Goal: Use online tool/utility: Use online tool/utility

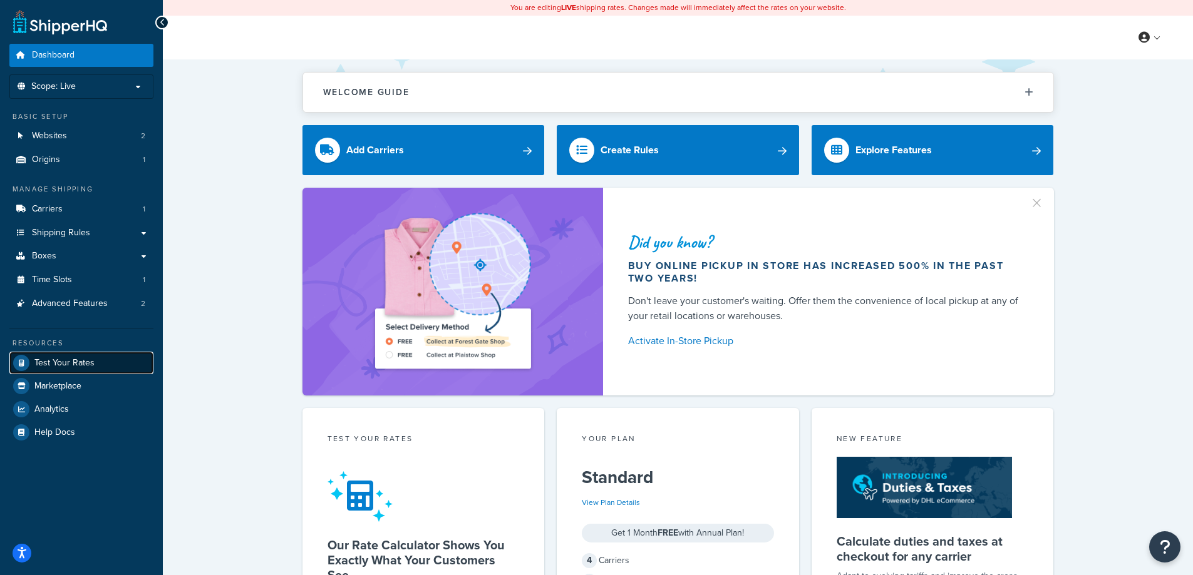
click at [75, 361] on span "Test Your Rates" at bounding box center [64, 363] width 60 height 11
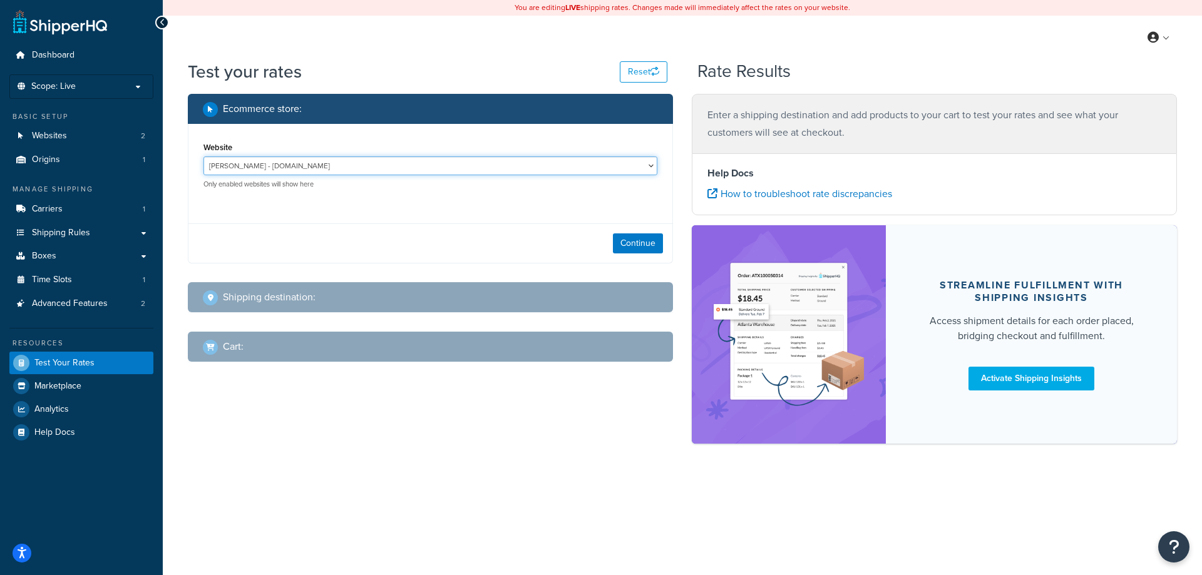
click at [348, 168] on select "[PERSON_NAME] - [DOMAIN_NAME] [DOMAIN_NAME] - [DOMAIN_NAME]" at bounding box center [430, 166] width 454 height 19
select select "e1b5d8f6a1fcda357c7160b765a6d72e"
click at [203, 157] on select "[PERSON_NAME] - [DOMAIN_NAME] [DOMAIN_NAME] - [DOMAIN_NAME]" at bounding box center [430, 166] width 454 height 19
click at [307, 295] on h2 "Shipping destination :" at bounding box center [269, 297] width 93 height 11
click at [645, 237] on button "Continue" at bounding box center [638, 244] width 50 height 20
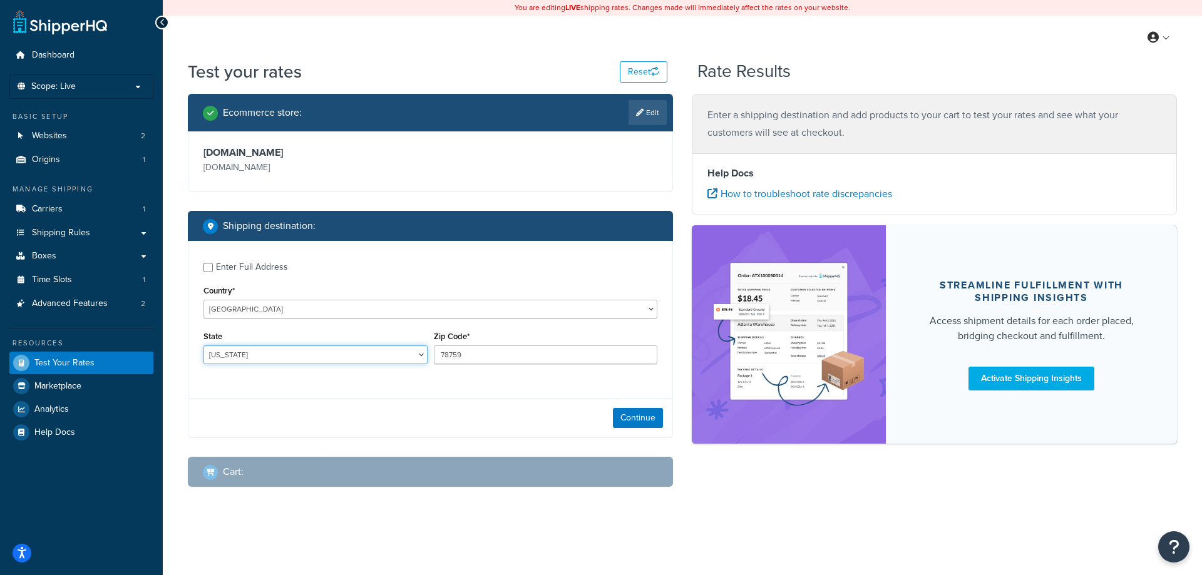
click at [242, 354] on select "[US_STATE] [US_STATE] [US_STATE] [US_STATE] [US_STATE] Armed Forces Americas Ar…" at bounding box center [315, 355] width 224 height 19
select select "NY"
click at [203, 346] on select "[US_STATE] [US_STATE] [US_STATE] [US_STATE] [US_STATE] Armed Forces Americas Ar…" at bounding box center [315, 355] width 224 height 19
drag, startPoint x: 486, startPoint y: 356, endPoint x: 393, endPoint y: 351, distance: 94.0
click at [393, 351] on div "State [US_STATE] [US_STATE] [US_STATE] [US_STATE] [US_STATE] Armed Forces Ameri…" at bounding box center [430, 351] width 460 height 46
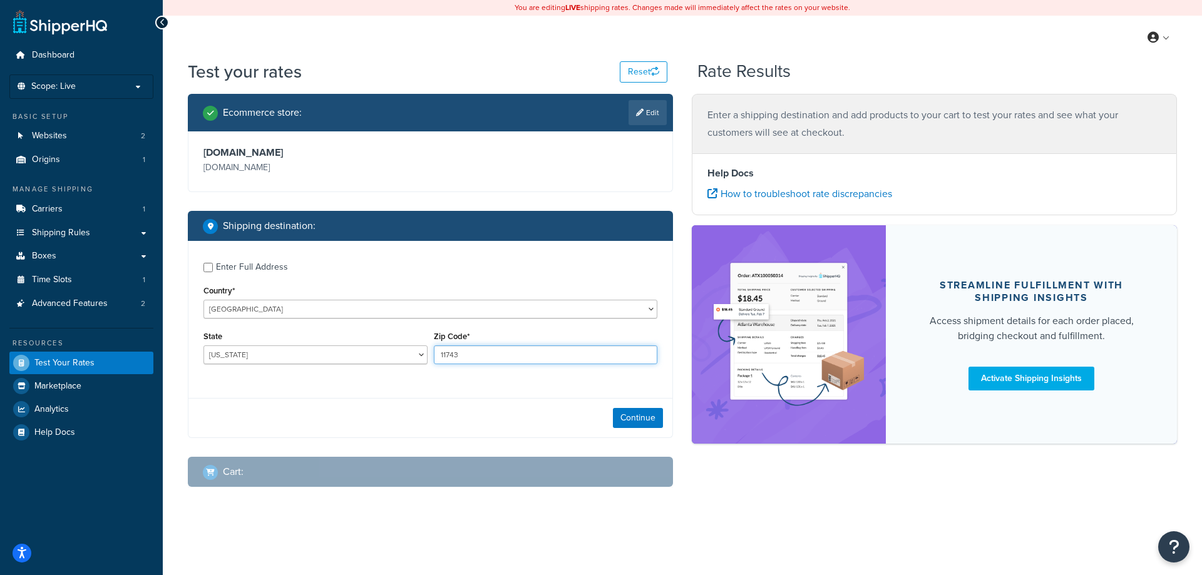
type input "11743"
click at [647, 421] on button "Continue" at bounding box center [638, 418] width 50 height 20
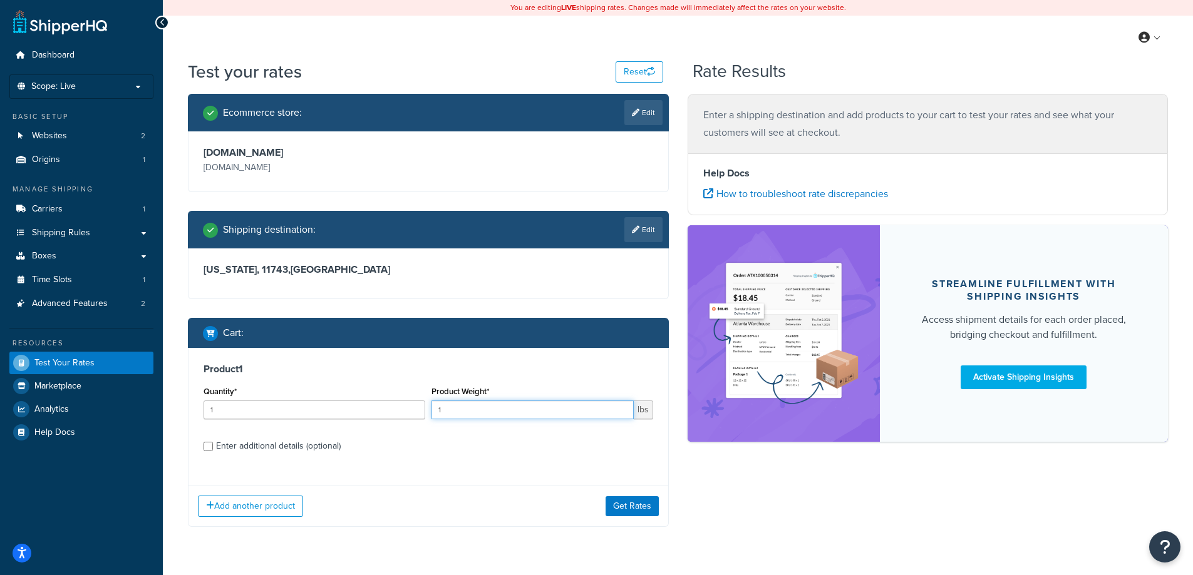
drag, startPoint x: 488, startPoint y: 411, endPoint x: 408, endPoint y: 406, distance: 80.3
click at [408, 406] on div "Quantity* 1 Product Weight* 1 lbs" at bounding box center [428, 406] width 456 height 46
type input "6"
click at [476, 446] on label "Enter additional details (optional)" at bounding box center [434, 445] width 437 height 20
click at [213, 446] on input "Enter additional details (optional)" at bounding box center [207, 446] width 9 height 9
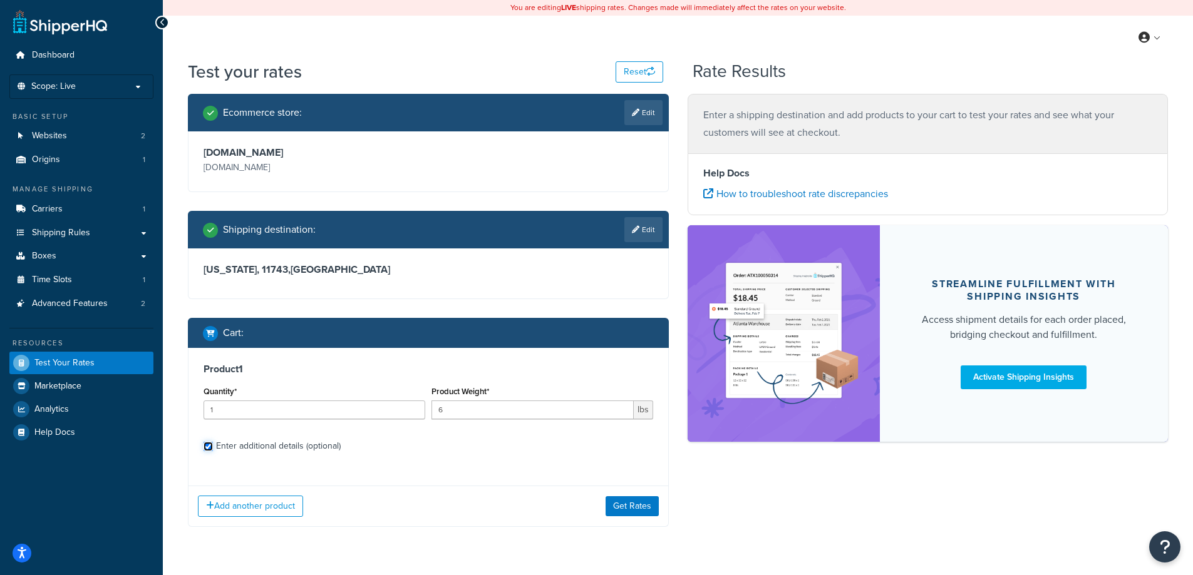
checkbox input "true"
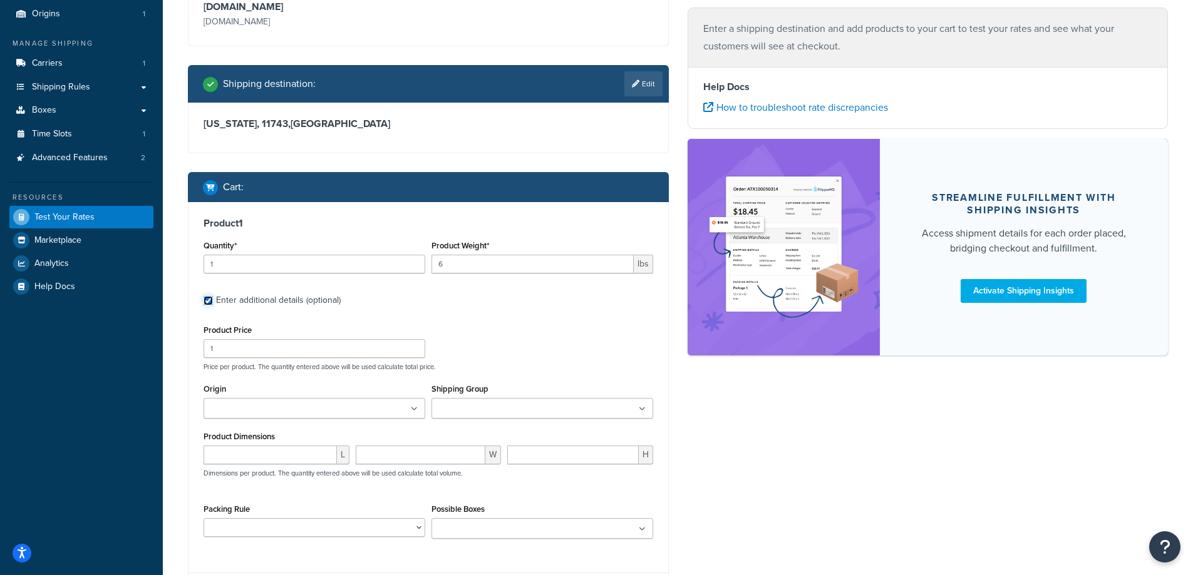
scroll to position [267, 0]
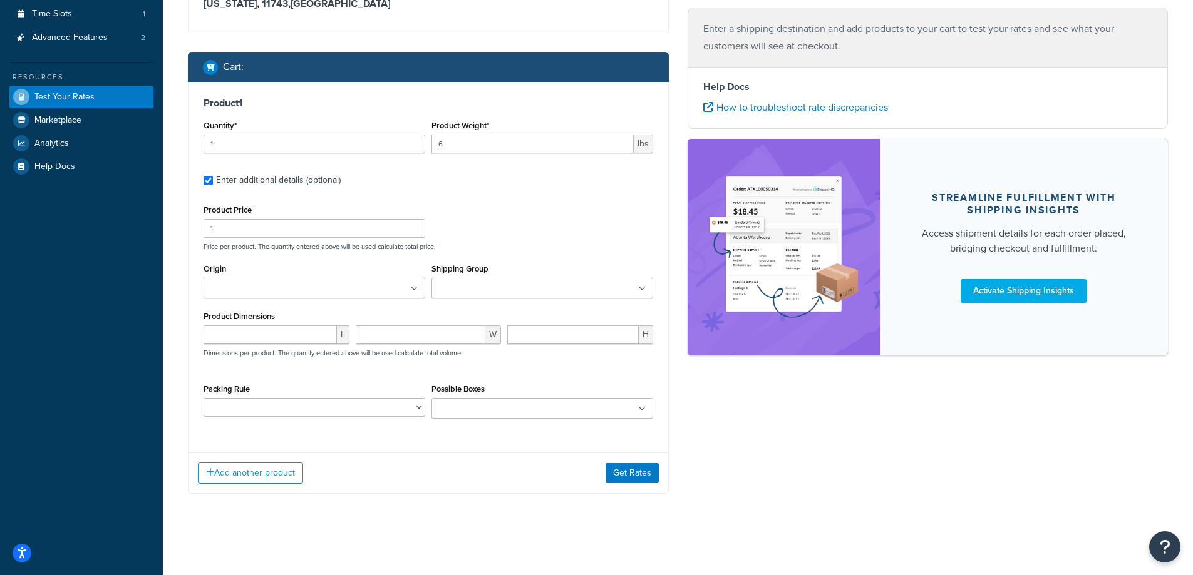
click at [228, 294] on input "Origin" at bounding box center [262, 289] width 111 height 14
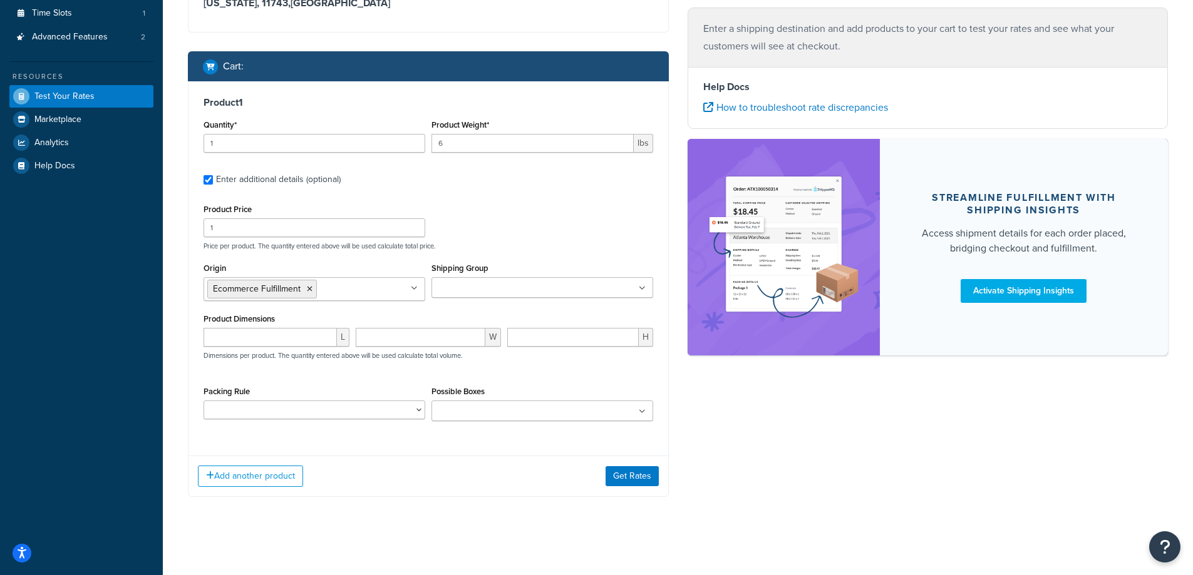
click at [470, 284] on input "Shipping Group" at bounding box center [490, 289] width 111 height 14
click at [562, 234] on div "Product Price 1 Price per product. The quantity entered above will be used calc…" at bounding box center [428, 225] width 456 height 49
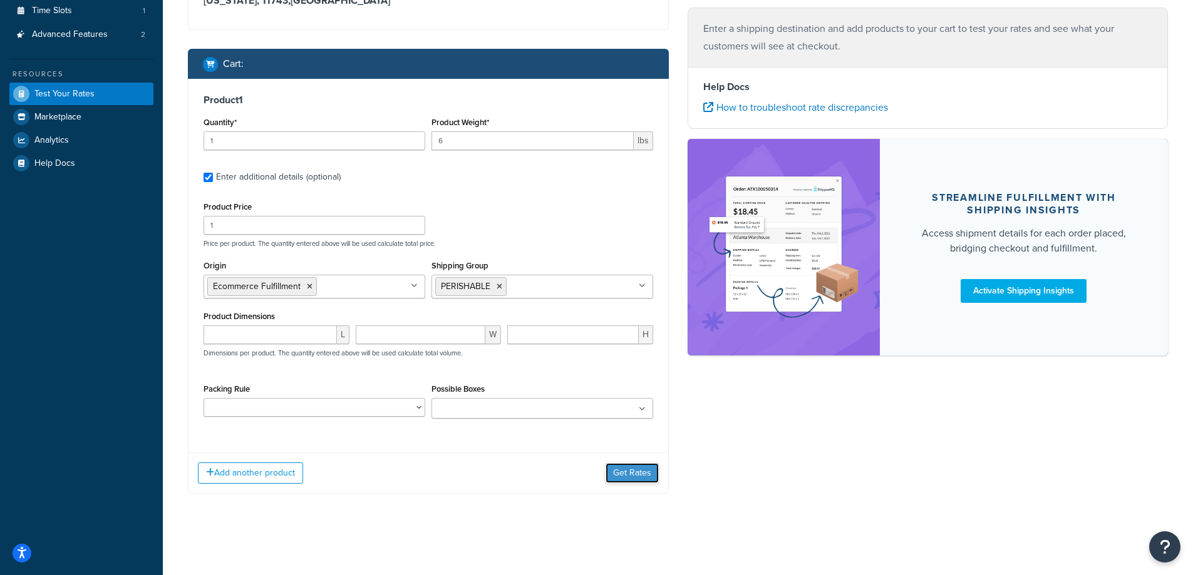
click at [638, 478] on button "Get Rates" at bounding box center [631, 473] width 53 height 20
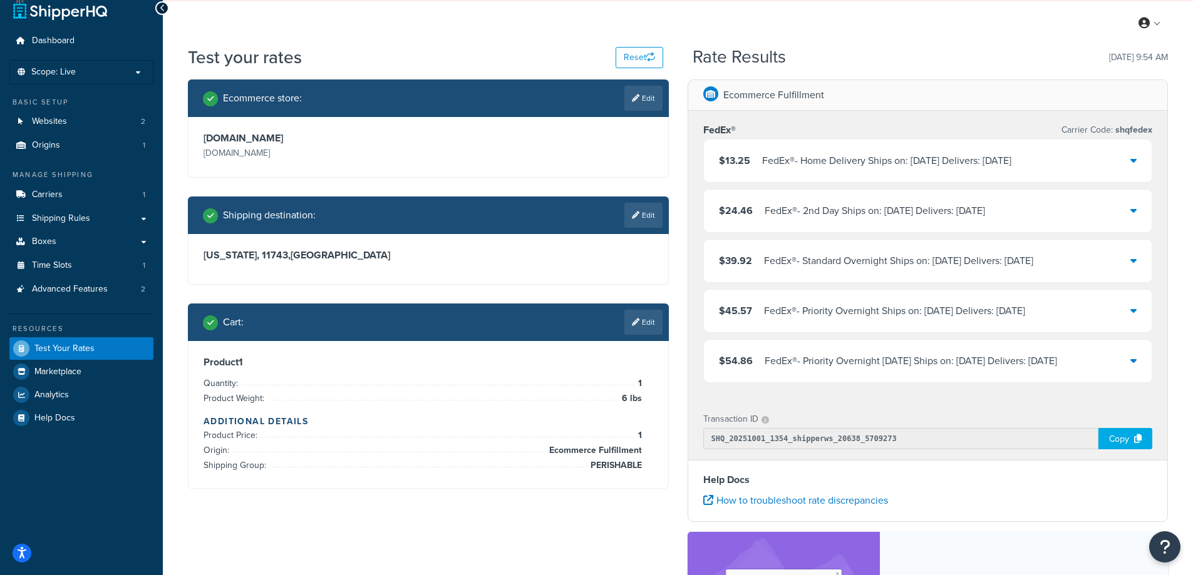
scroll to position [13, 0]
